Goal: Navigation & Orientation: Find specific page/section

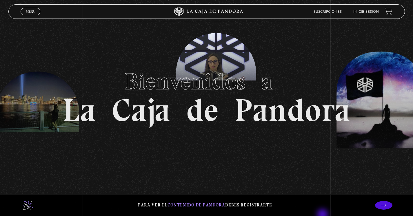
scroll to position [14, 0]
click at [375, 10] on link "Inicie sesión" at bounding box center [365, 11] width 25 height 3
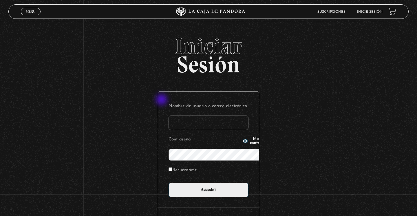
type input "megomez_10@hotmail.com"
click at [243, 139] on icon "button" at bounding box center [245, 141] width 5 height 4
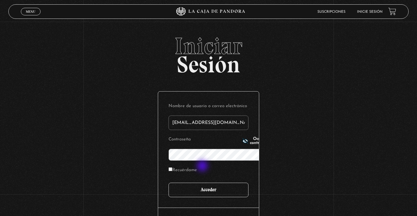
click at [204, 183] on input "Acceder" at bounding box center [209, 190] width 80 height 14
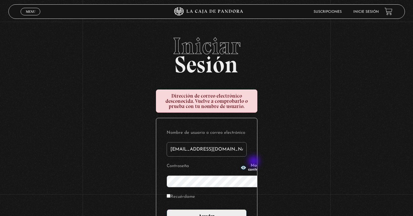
type input "megomez_10@gmail.com"
click at [243, 169] on circle "button" at bounding box center [243, 167] width 1 height 1
click at [220, 209] on input "Acceder" at bounding box center [207, 216] width 80 height 14
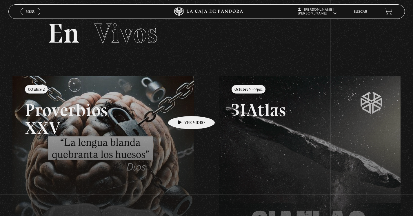
scroll to position [109, 0]
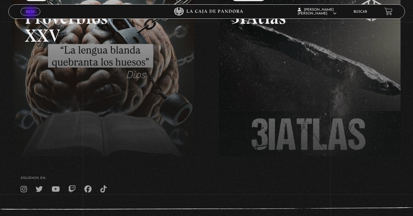
click at [32, 12] on span "Menu" at bounding box center [31, 11] width 10 height 3
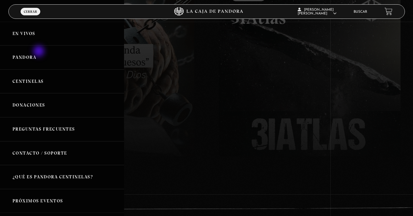
click at [32, 56] on link "Pandora" at bounding box center [62, 57] width 124 height 24
